Goal: Task Accomplishment & Management: Complete application form

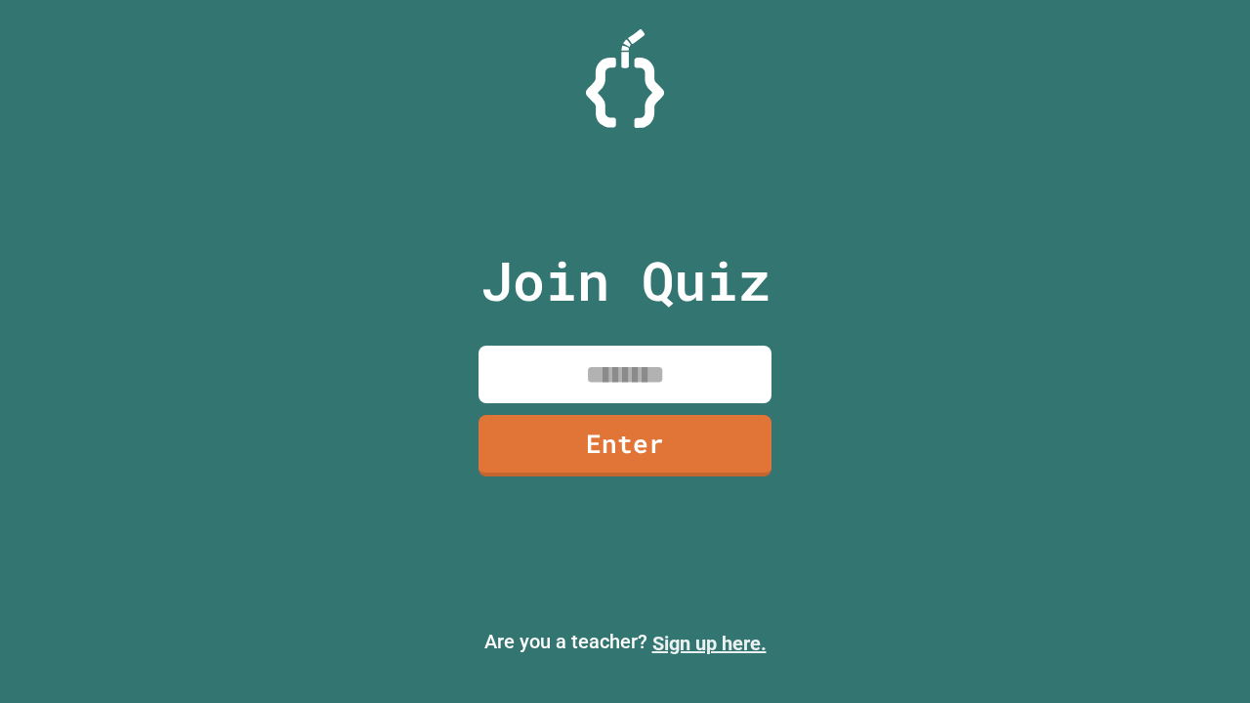
click at [709, 643] on link "Sign up here." at bounding box center [709, 643] width 114 height 23
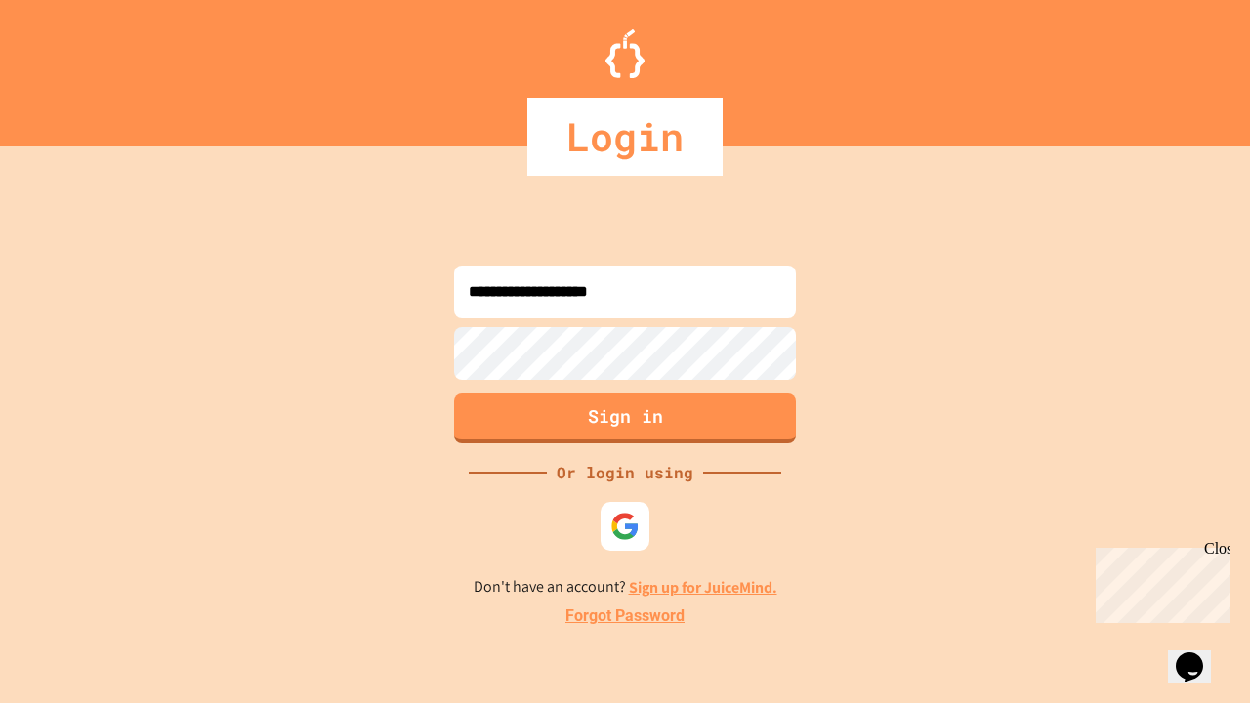
type input "**********"
